Goal: Information Seeking & Learning: Learn about a topic

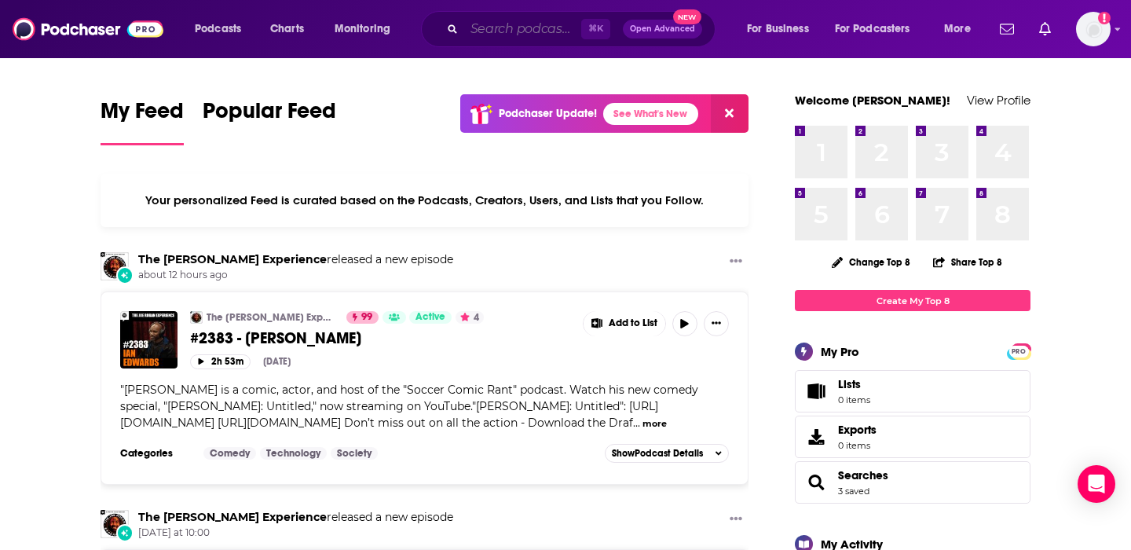
click at [529, 27] on input "Search podcasts, credits, & more..." at bounding box center [522, 28] width 117 height 25
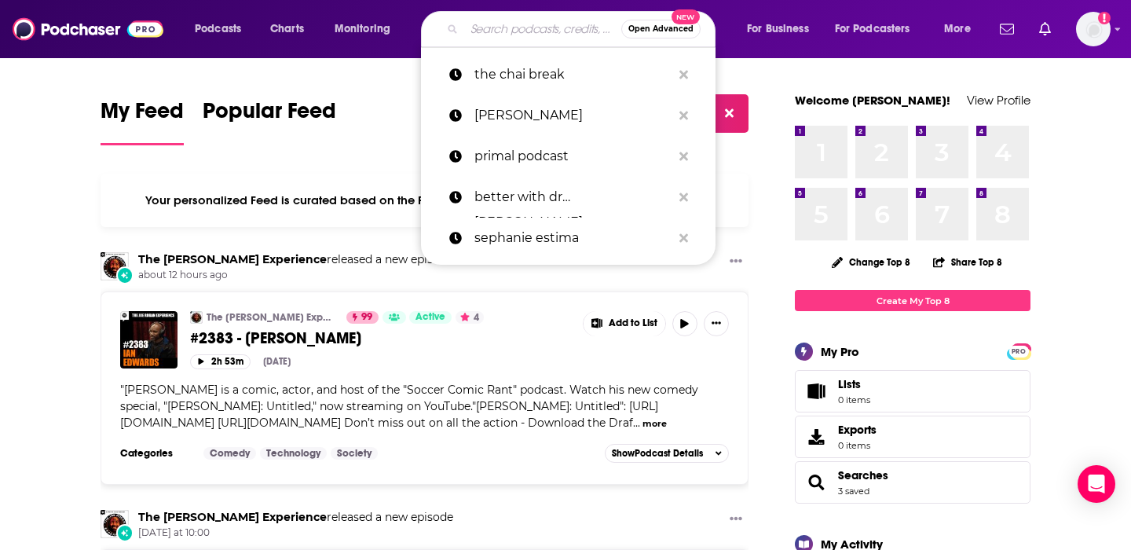
paste input "Dropping Bombs Podcast"
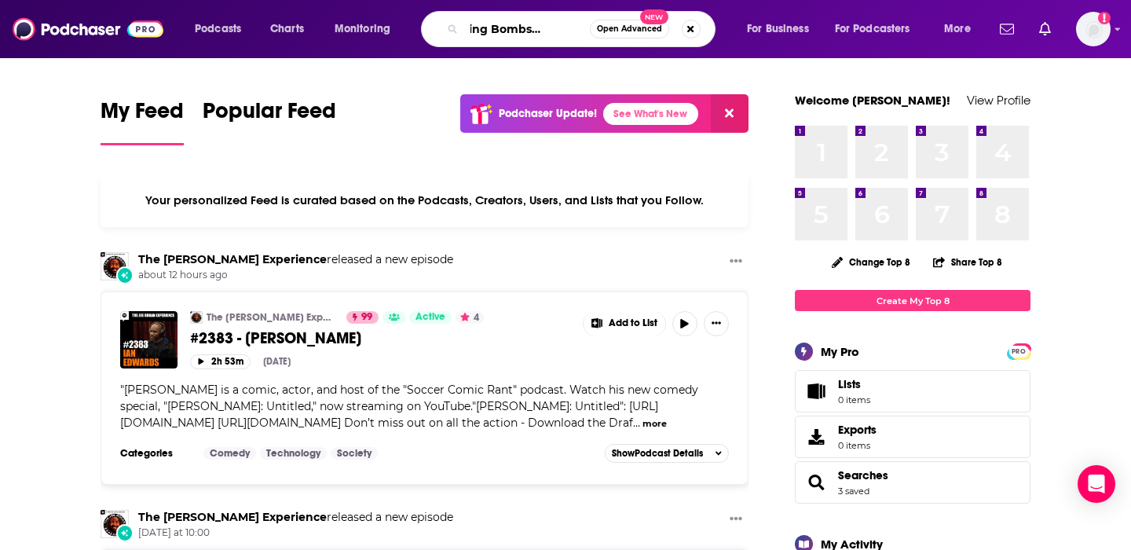
type input "Dropping Bombs Podcast"
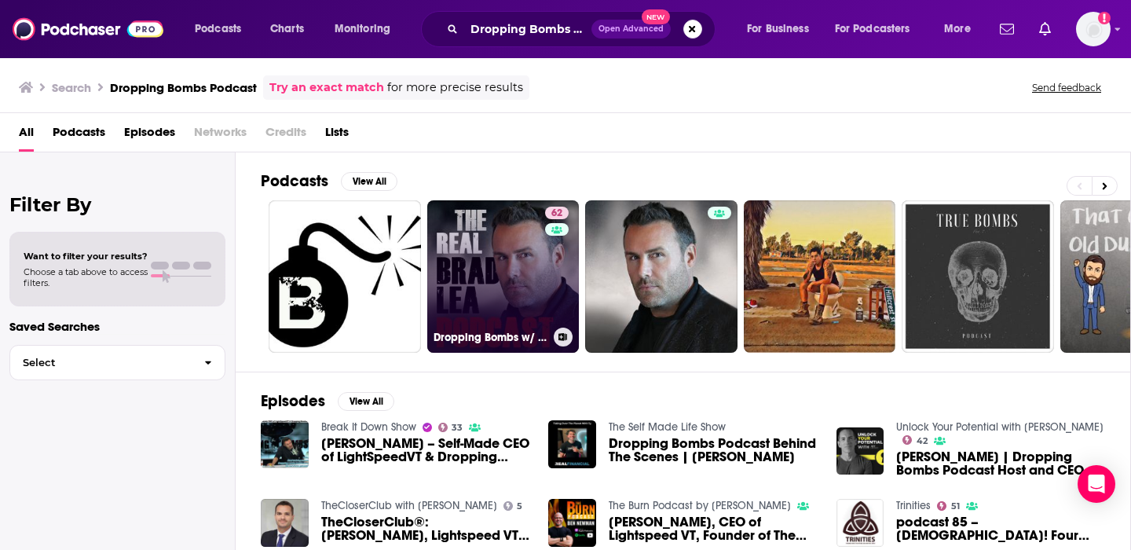
click at [514, 270] on link "62 Dropping Bombs w/ The Real [PERSON_NAME]" at bounding box center [503, 276] width 152 height 152
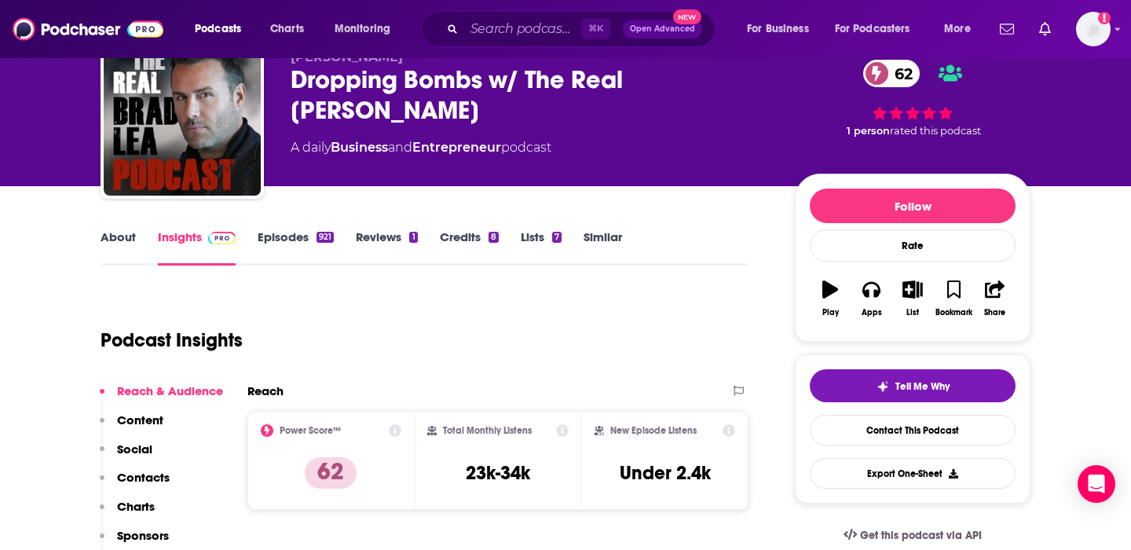
scroll to position [71, 0]
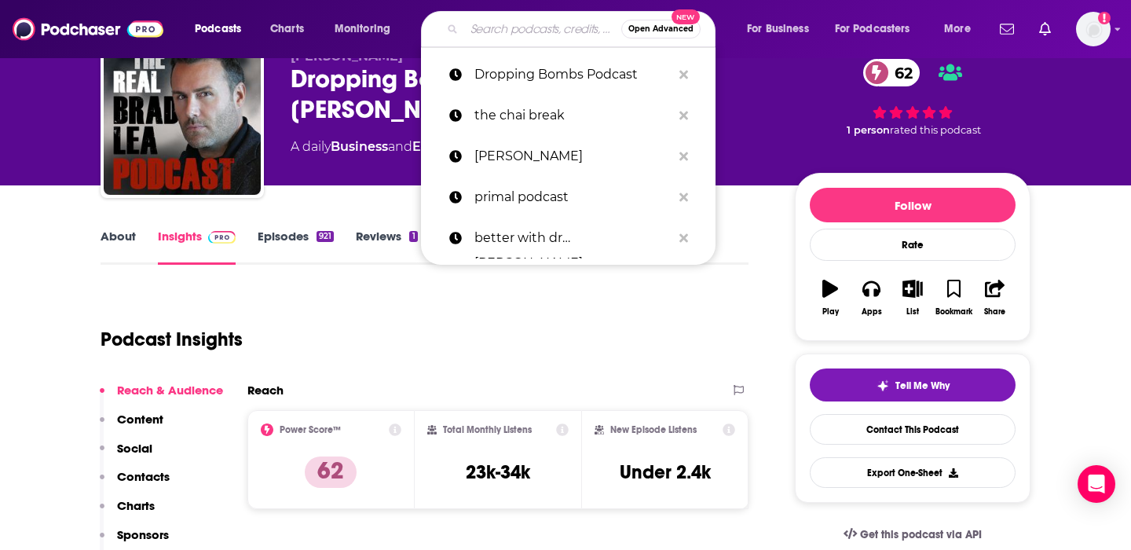
click at [558, 31] on input "Search podcasts, credits, & more..." at bounding box center [542, 28] width 157 height 25
paste input "Take Control of Your Health"
type input "Take Control of Your Health"
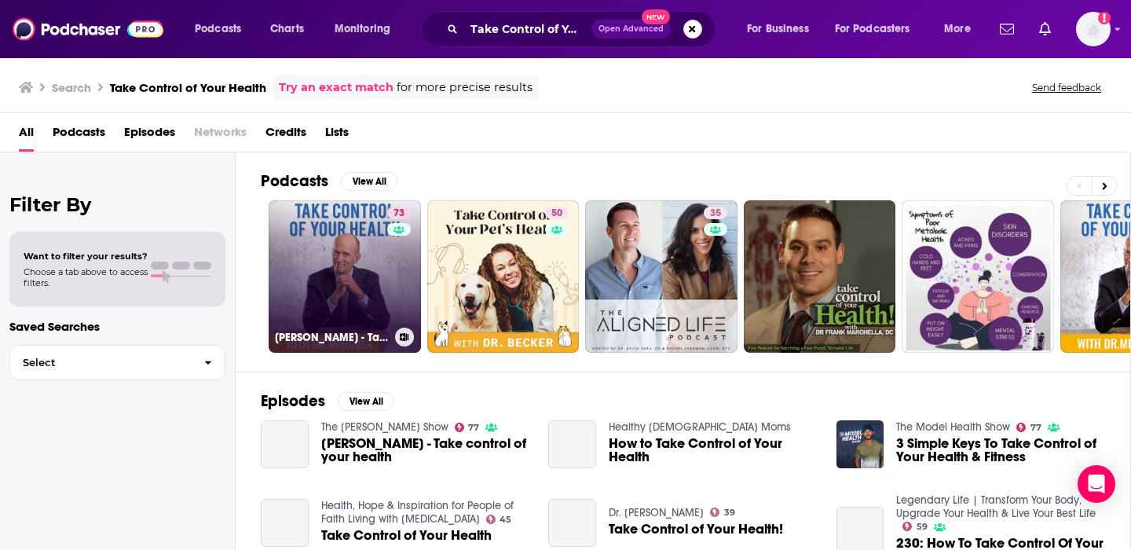
click at [378, 285] on link "73 [PERSON_NAME] - Take Control of Your Health" at bounding box center [345, 276] width 152 height 152
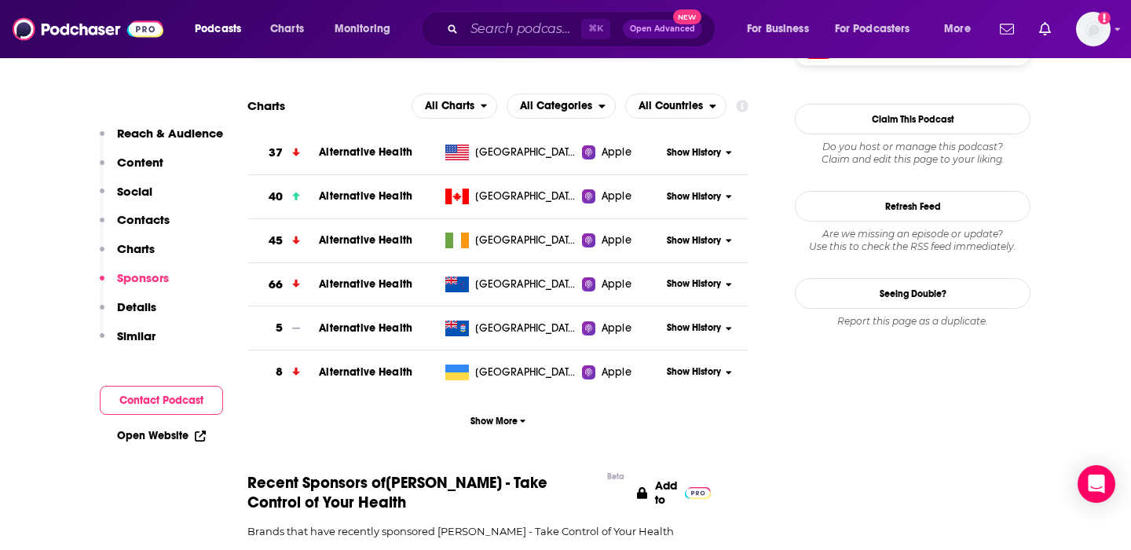
scroll to position [1834, 0]
